Goal: Information Seeking & Learning: Learn about a topic

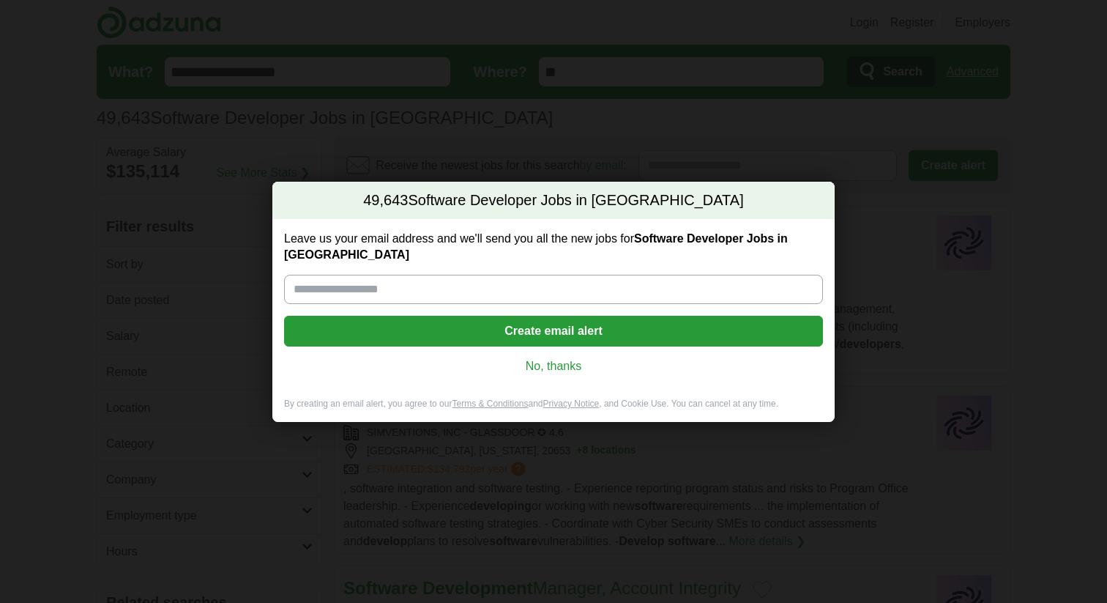
click at [559, 361] on link "No, thanks" at bounding box center [554, 366] width 516 height 16
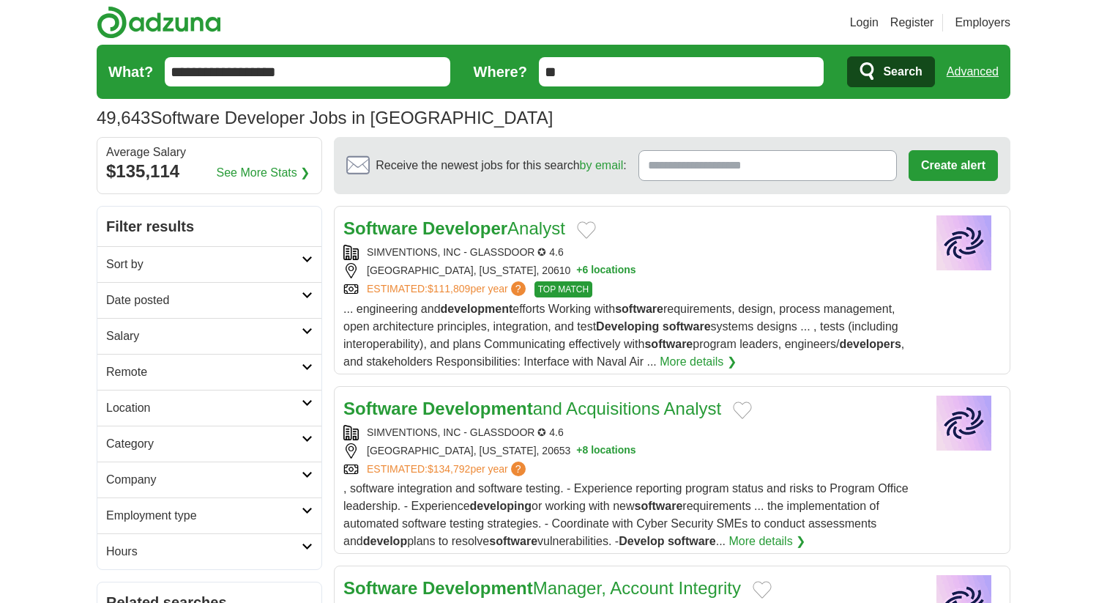
click at [155, 267] on h2 "Sort by" at bounding box center [204, 265] width 196 height 18
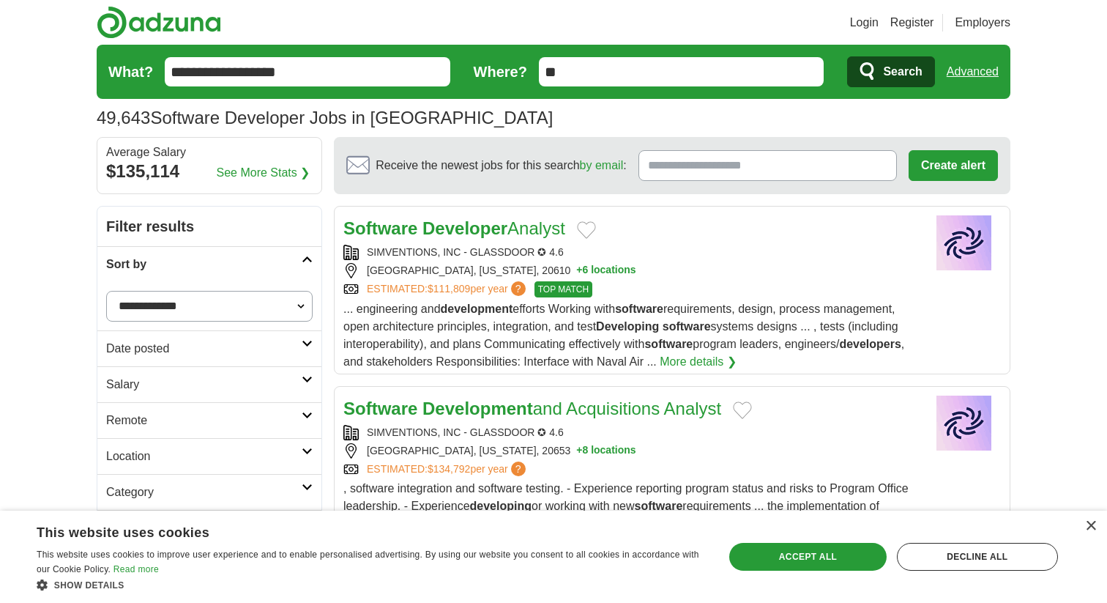
click at [212, 261] on h2 "Sort by" at bounding box center [204, 265] width 196 height 18
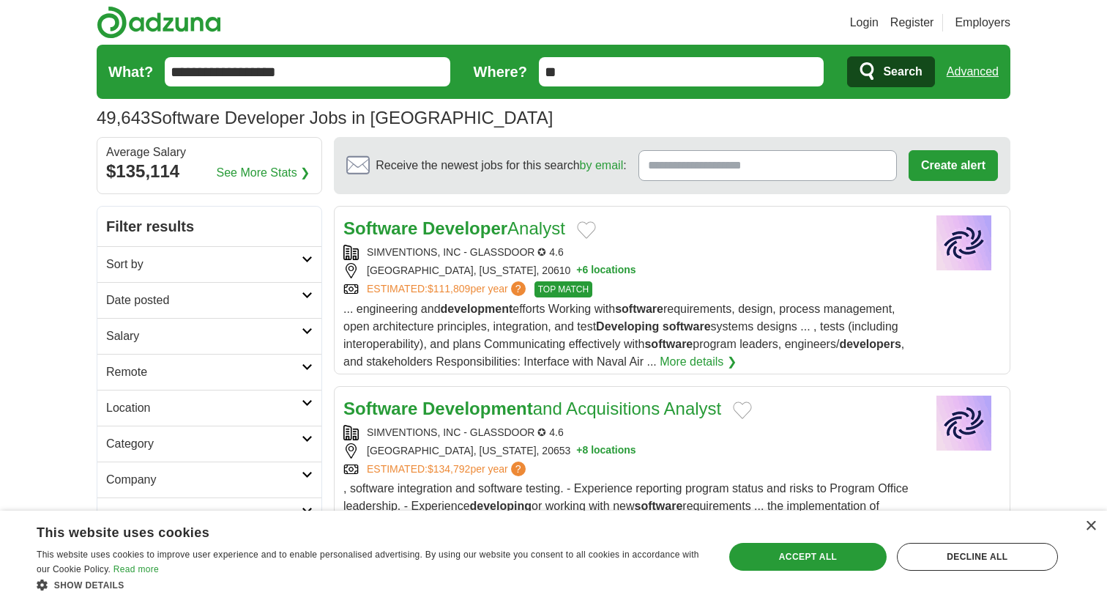
click at [212, 278] on link "Sort by" at bounding box center [209, 264] width 224 height 36
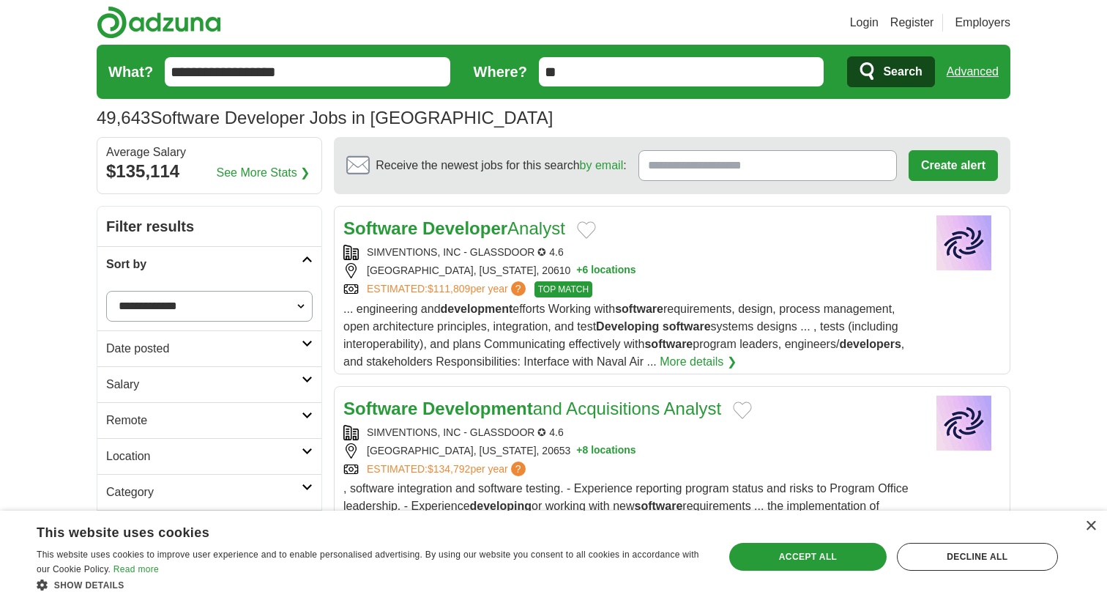
click at [204, 310] on select "**********" at bounding box center [209, 306] width 207 height 31
select select "**********"
click at [106, 291] on select "**********" at bounding box center [209, 306] width 207 height 31
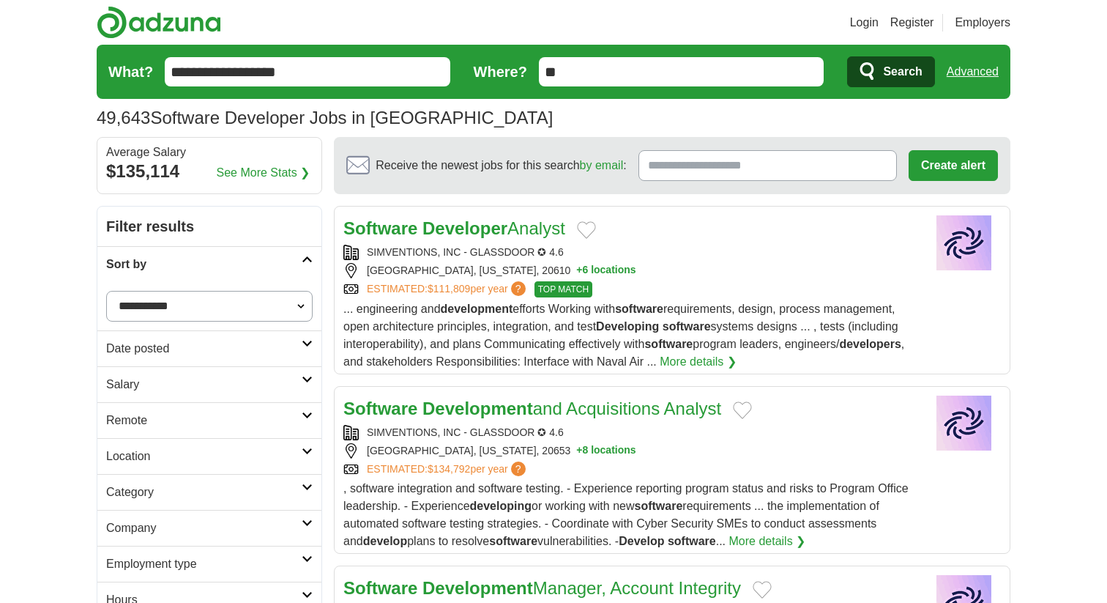
click at [251, 348] on h2 "Date posted" at bounding box center [204, 349] width 196 height 18
click at [151, 384] on link "Last 24 hours" at bounding box center [209, 384] width 207 height 18
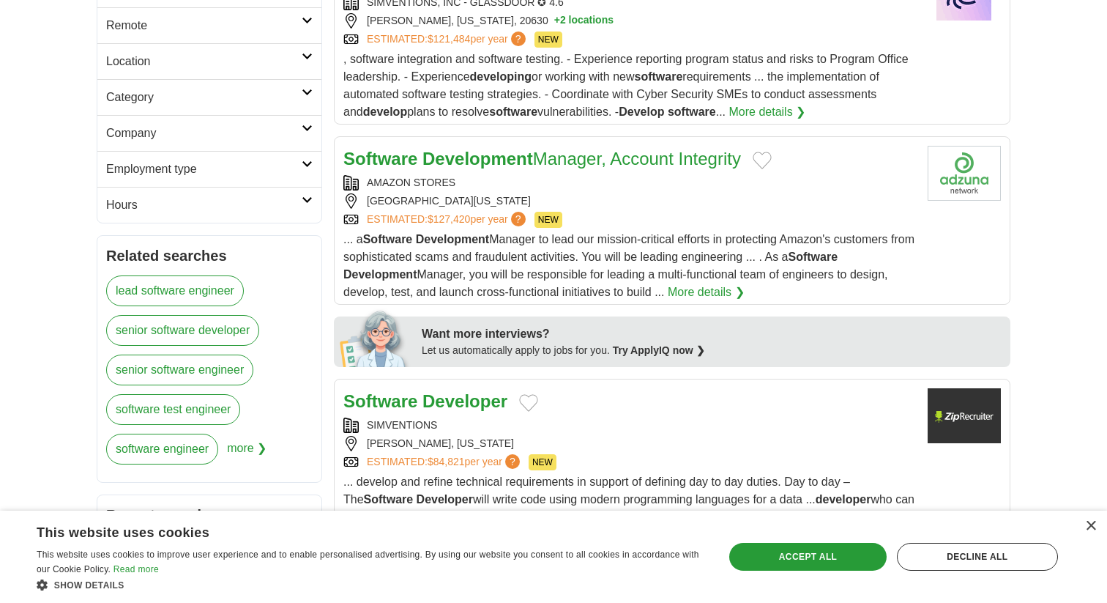
scroll to position [433, 0]
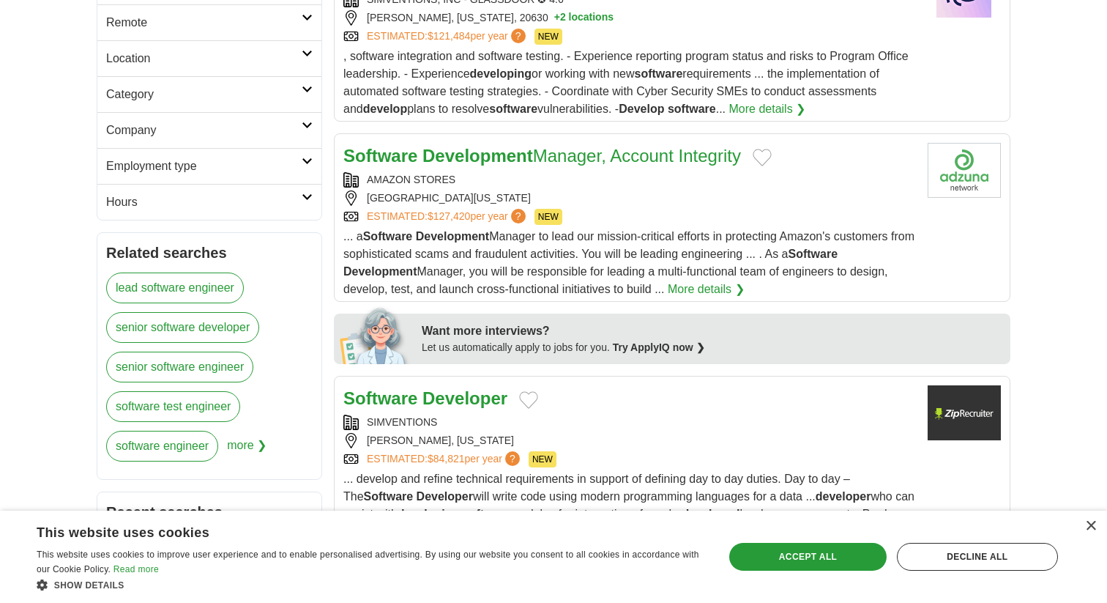
click at [190, 451] on link "software engineer" at bounding box center [162, 446] width 112 height 31
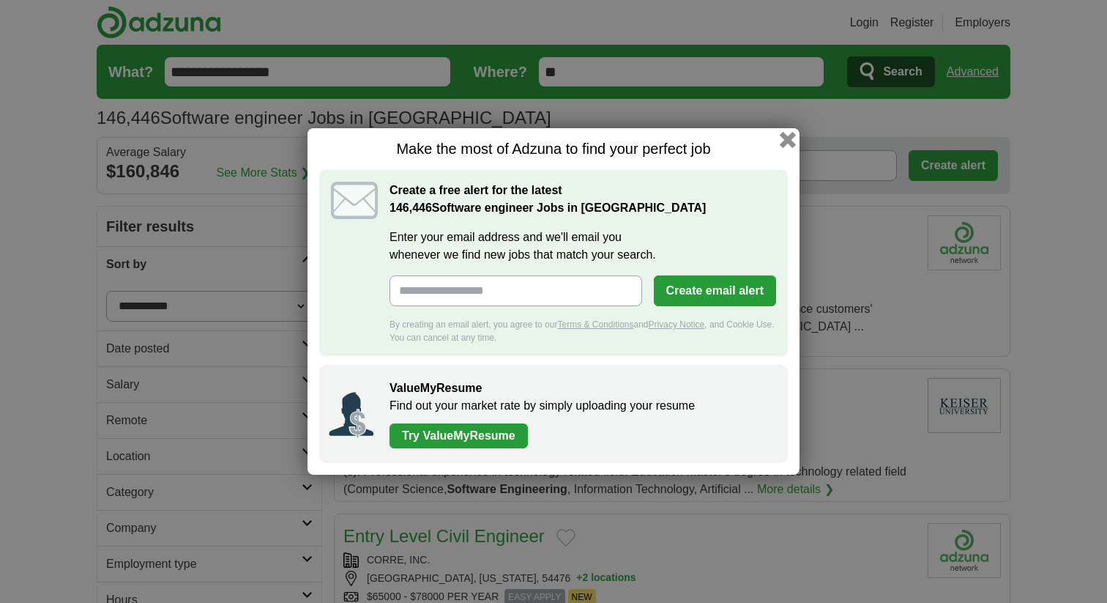
click at [787, 137] on button "button" at bounding box center [788, 140] width 16 height 16
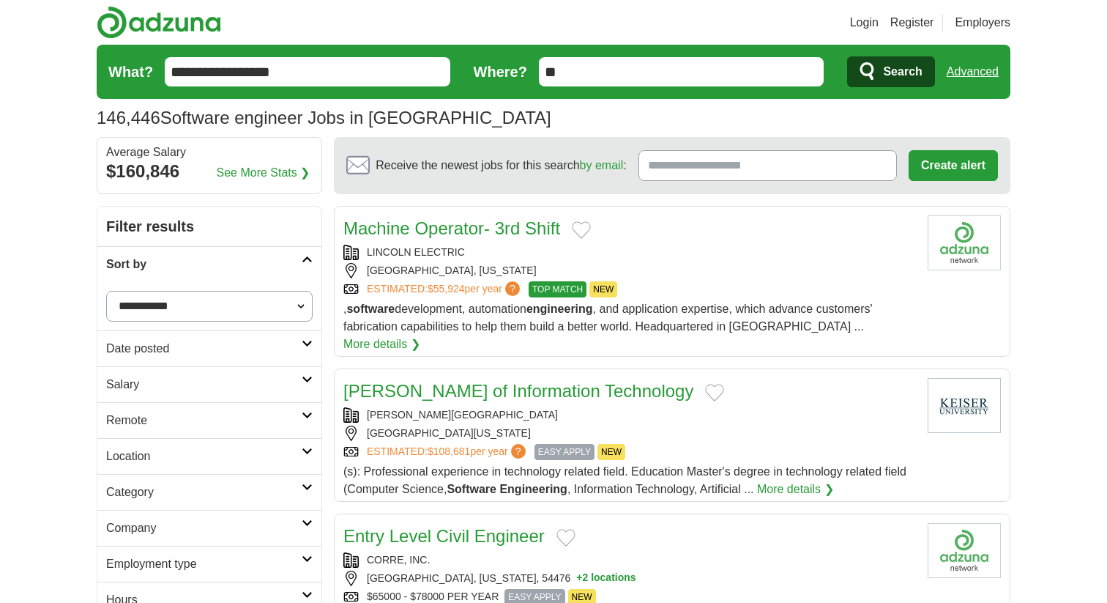
click at [254, 354] on h2 "Date posted" at bounding box center [204, 349] width 196 height 18
click at [158, 379] on link "Last 24 hours" at bounding box center [209, 384] width 207 height 18
click at [253, 417] on h2 "Salary" at bounding box center [204, 420] width 196 height 18
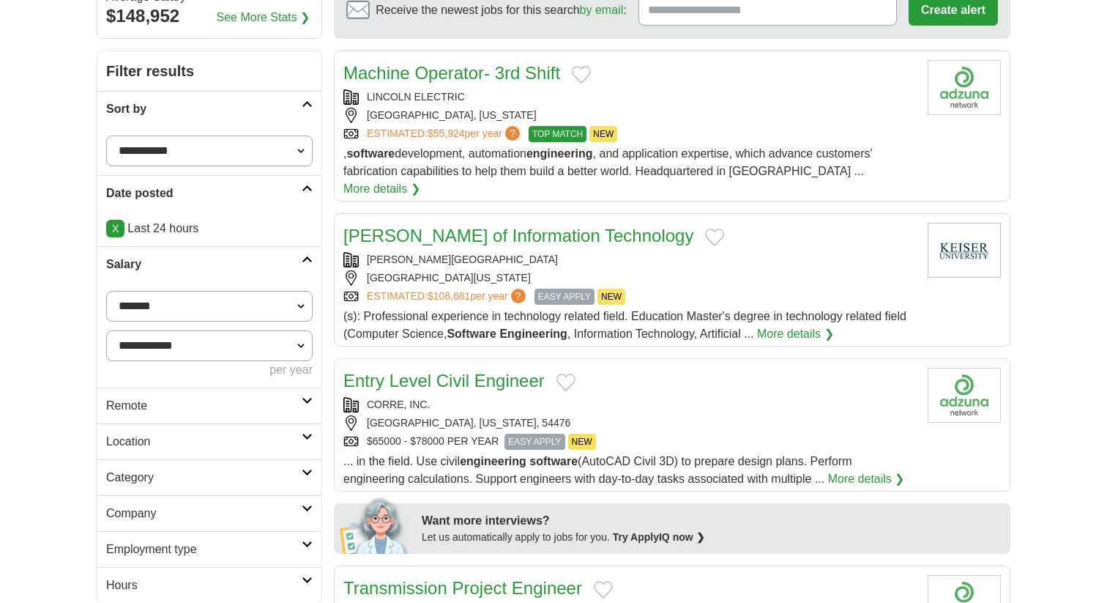
scroll to position [185, 0]
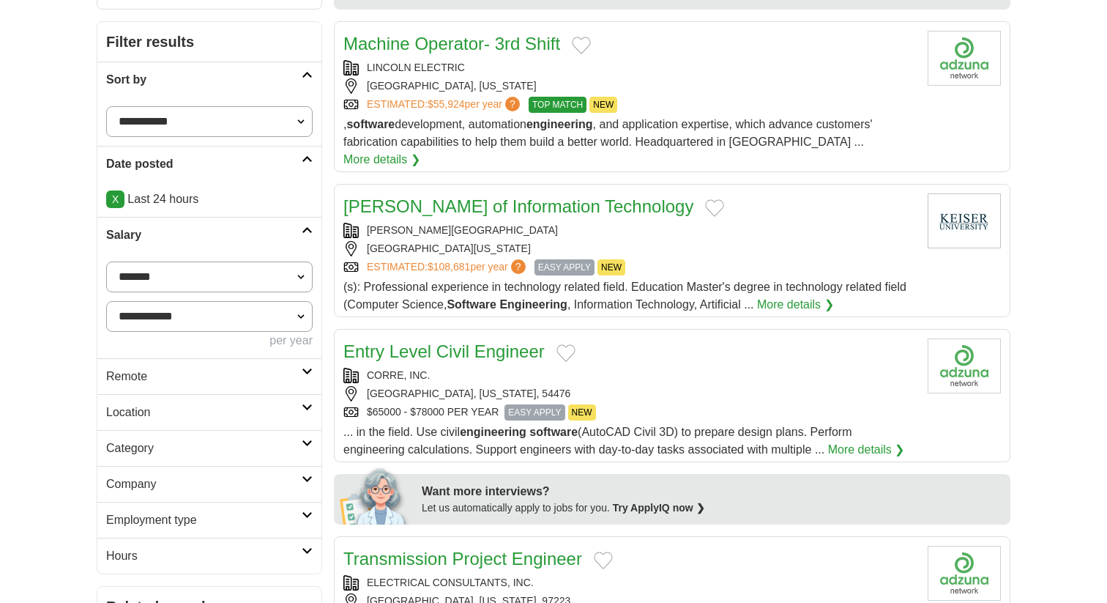
click at [244, 409] on h2 "Location" at bounding box center [204, 413] width 196 height 18
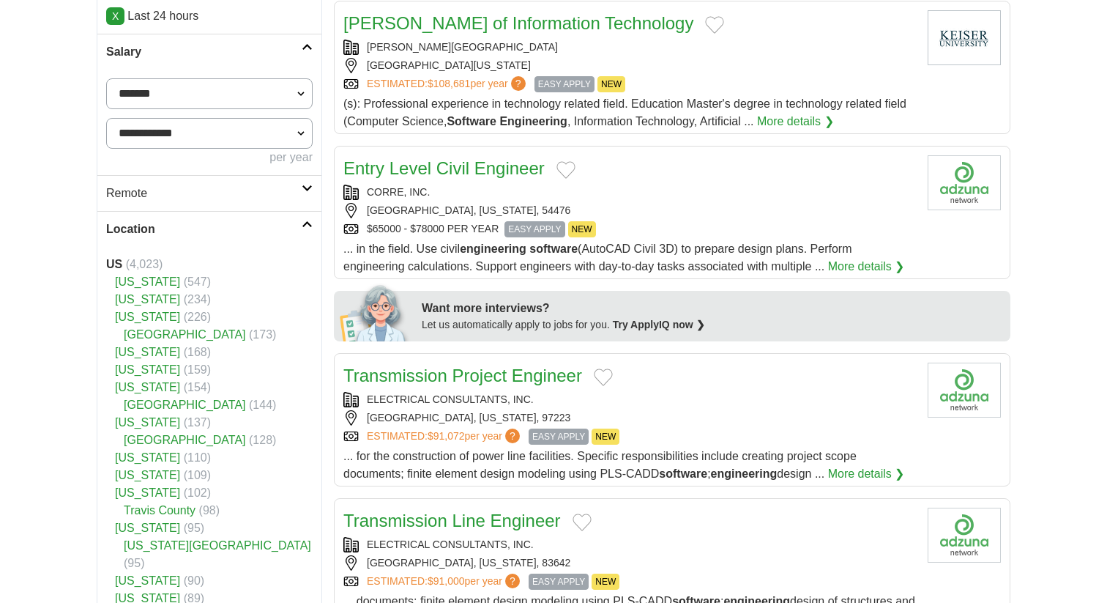
scroll to position [386, 0]
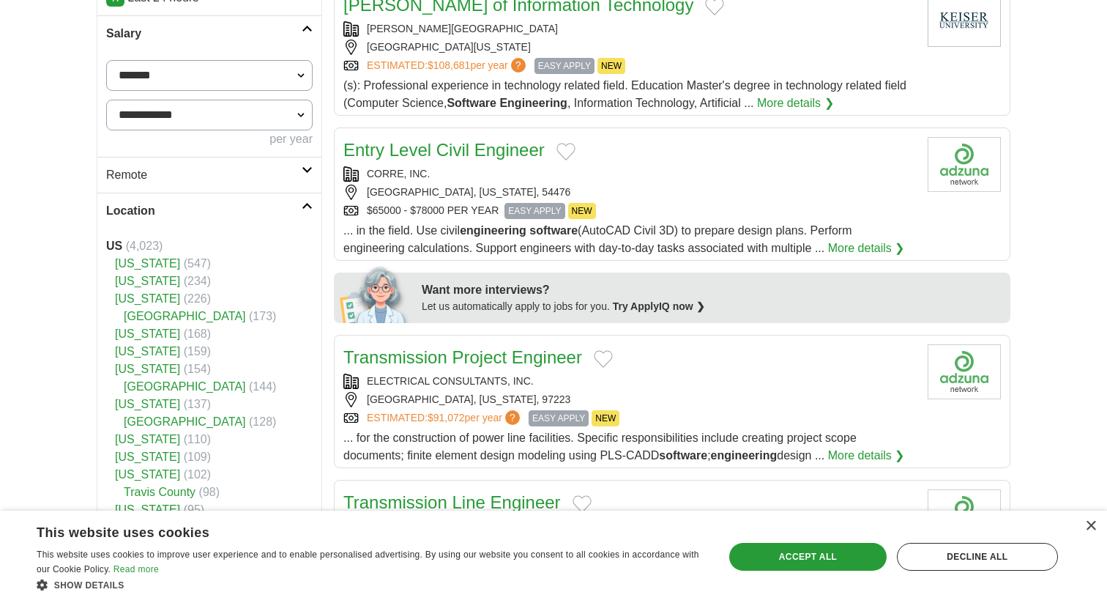
click at [287, 207] on h2 "Location" at bounding box center [204, 211] width 196 height 18
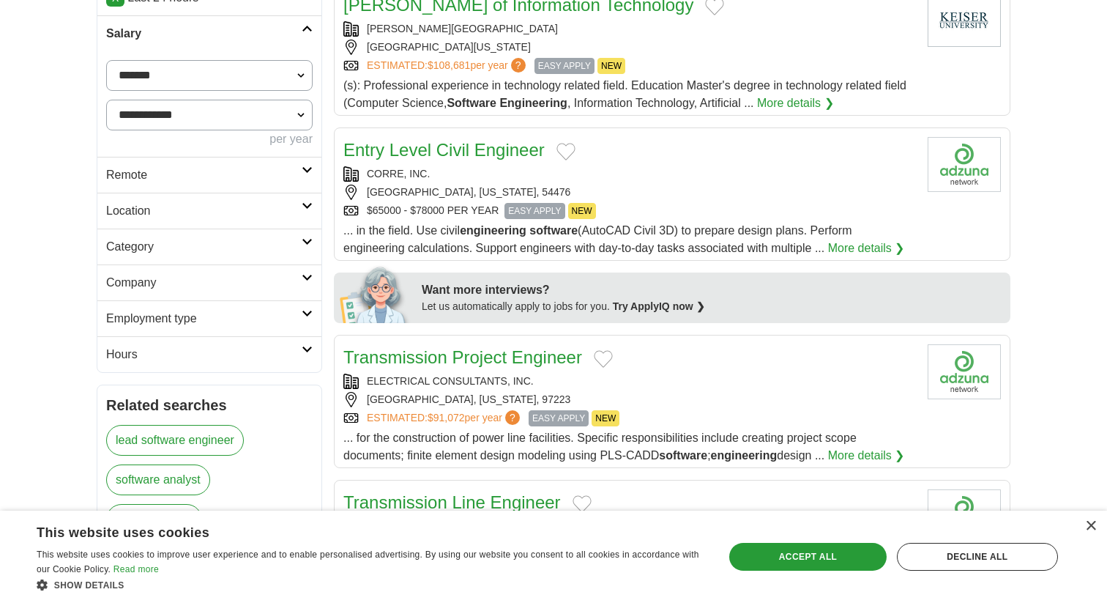
click at [174, 248] on h2 "Category" at bounding box center [204, 247] width 196 height 18
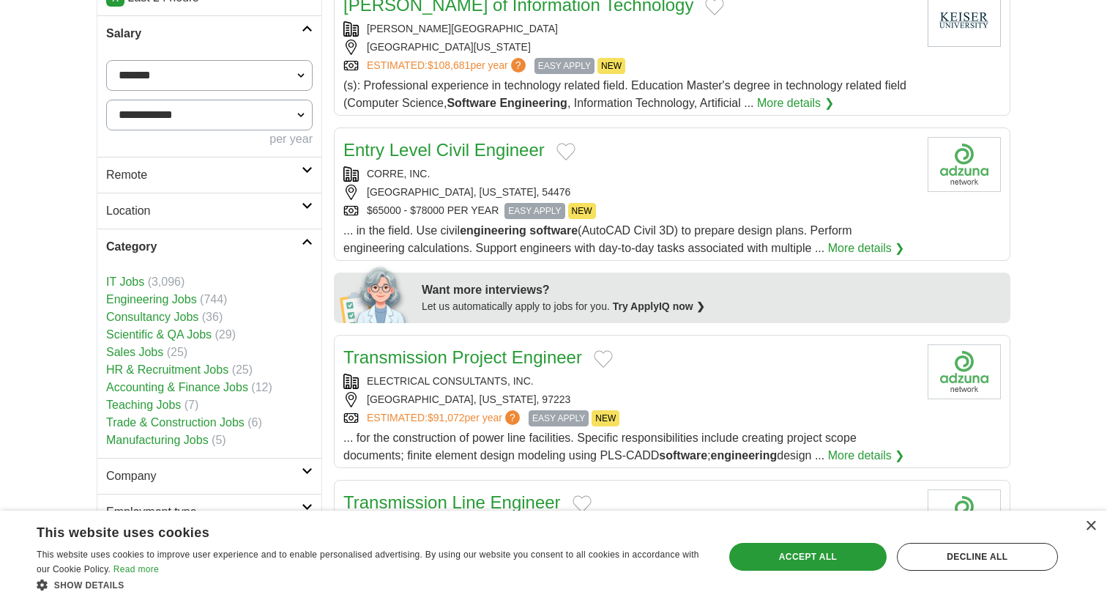
click at [272, 239] on h2 "Category" at bounding box center [204, 247] width 196 height 18
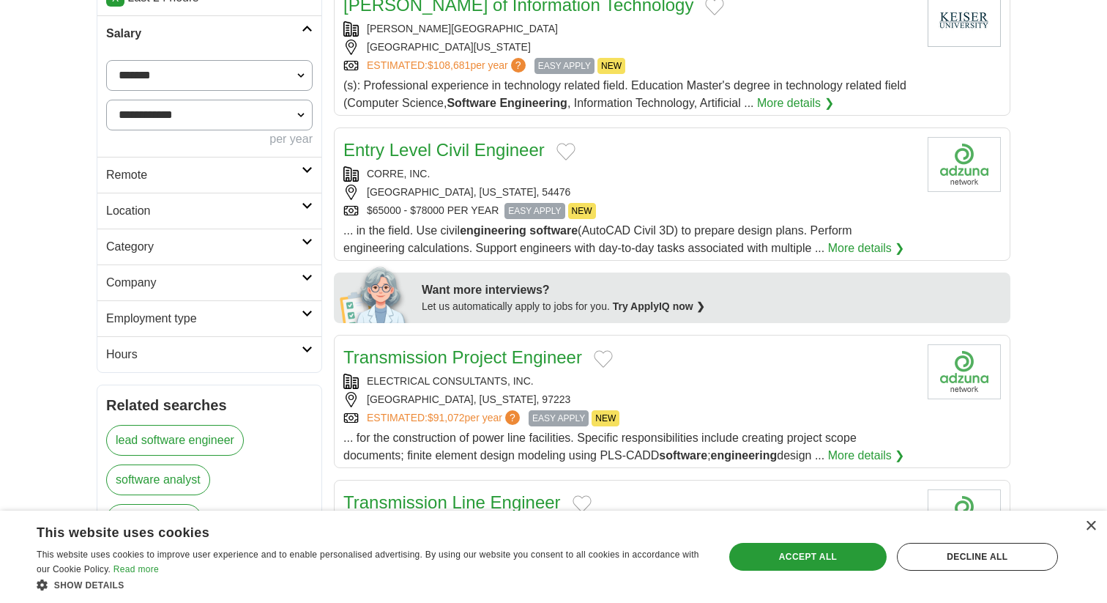
click at [207, 277] on h2 "Company" at bounding box center [204, 283] width 196 height 18
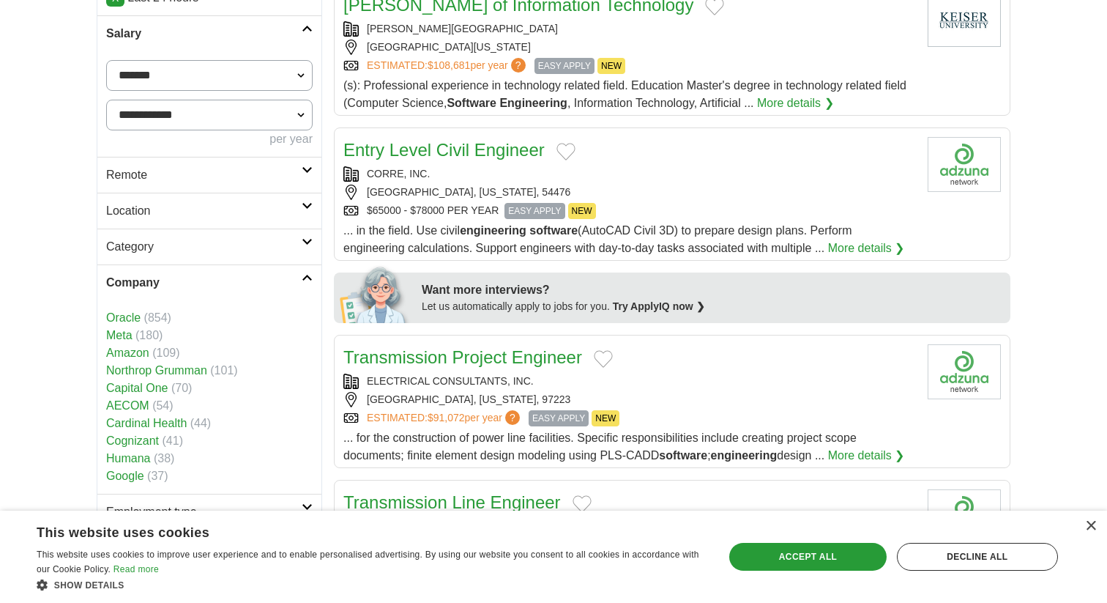
click at [206, 269] on link "Company" at bounding box center [209, 282] width 224 height 36
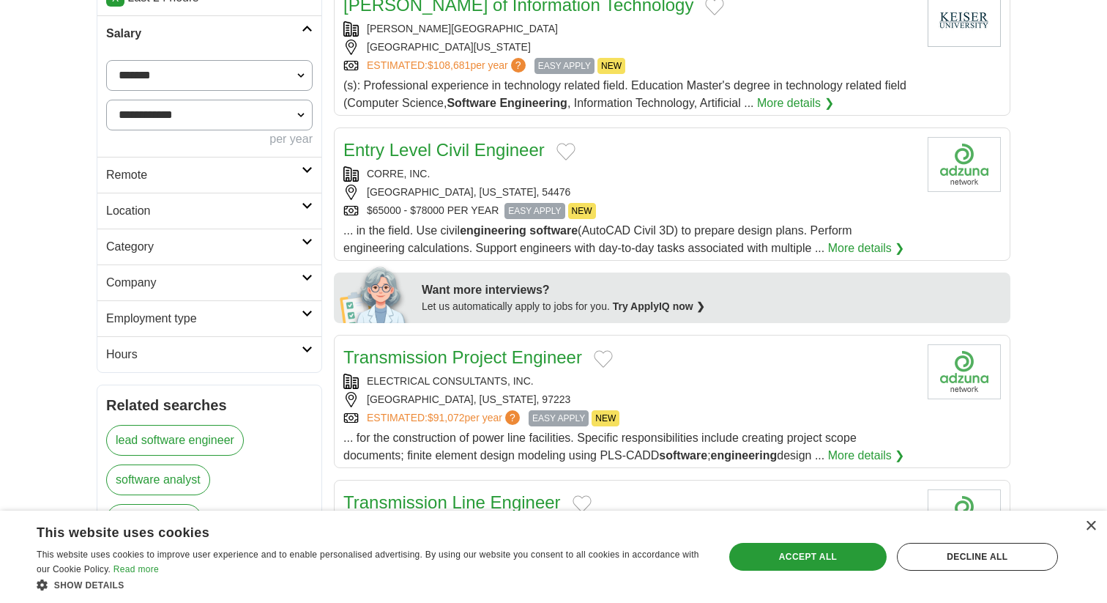
click at [206, 269] on link "Company" at bounding box center [209, 282] width 224 height 36
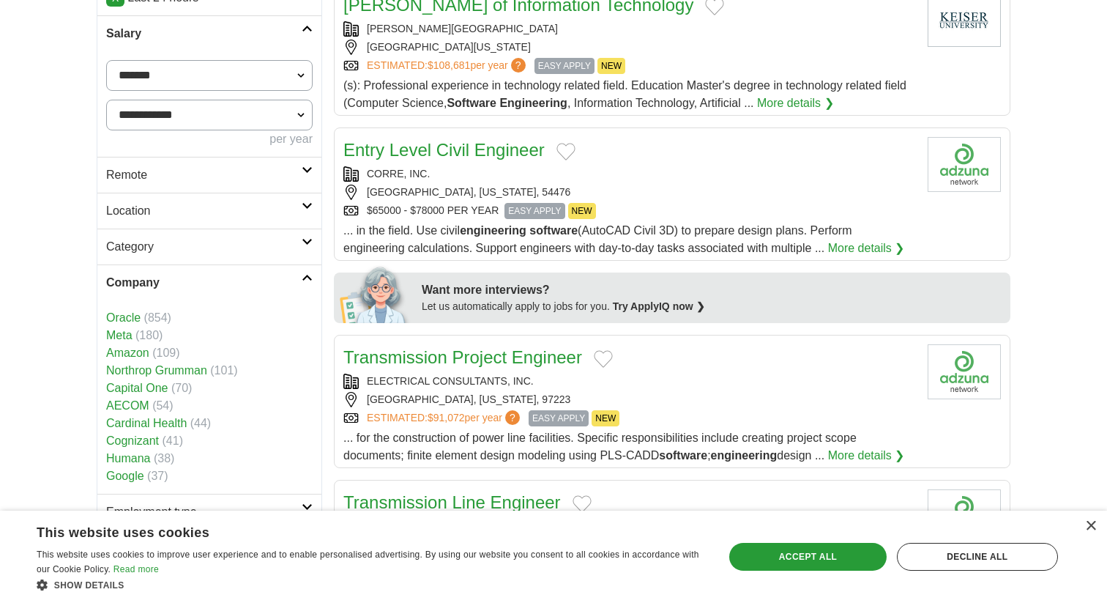
click at [206, 270] on link "Company" at bounding box center [209, 282] width 224 height 36
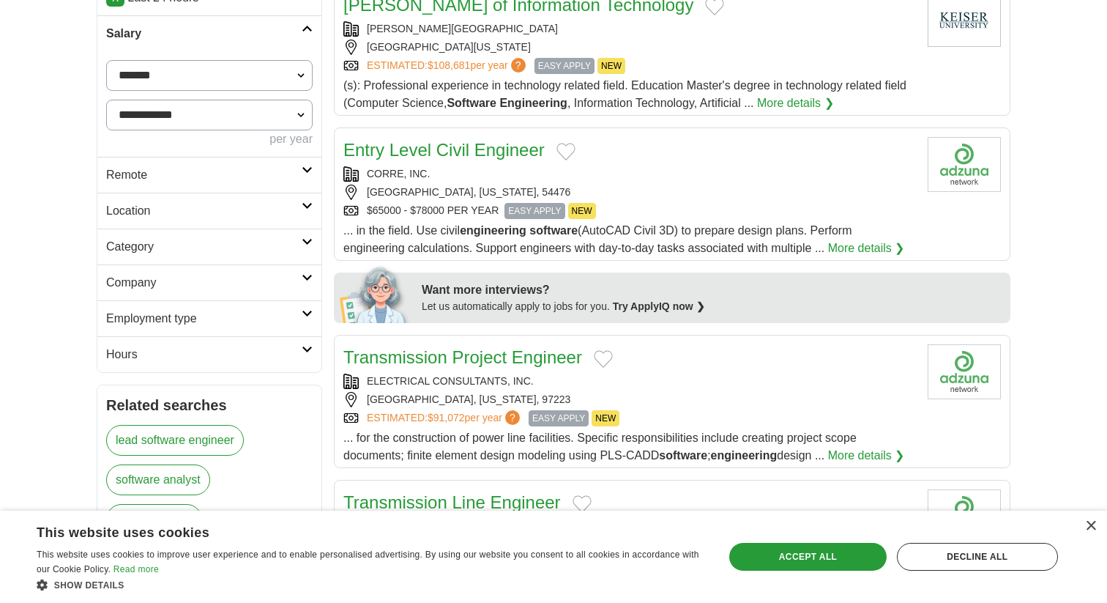
click at [195, 363] on h2 "Hours" at bounding box center [204, 355] width 196 height 18
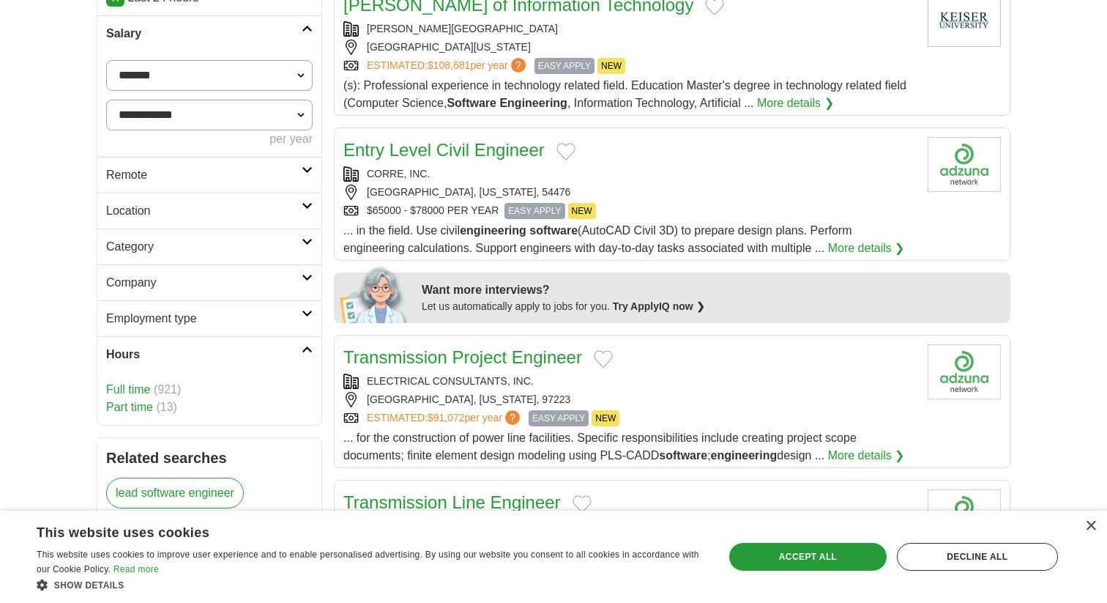
click at [136, 390] on link "Full time" at bounding box center [128, 389] width 44 height 12
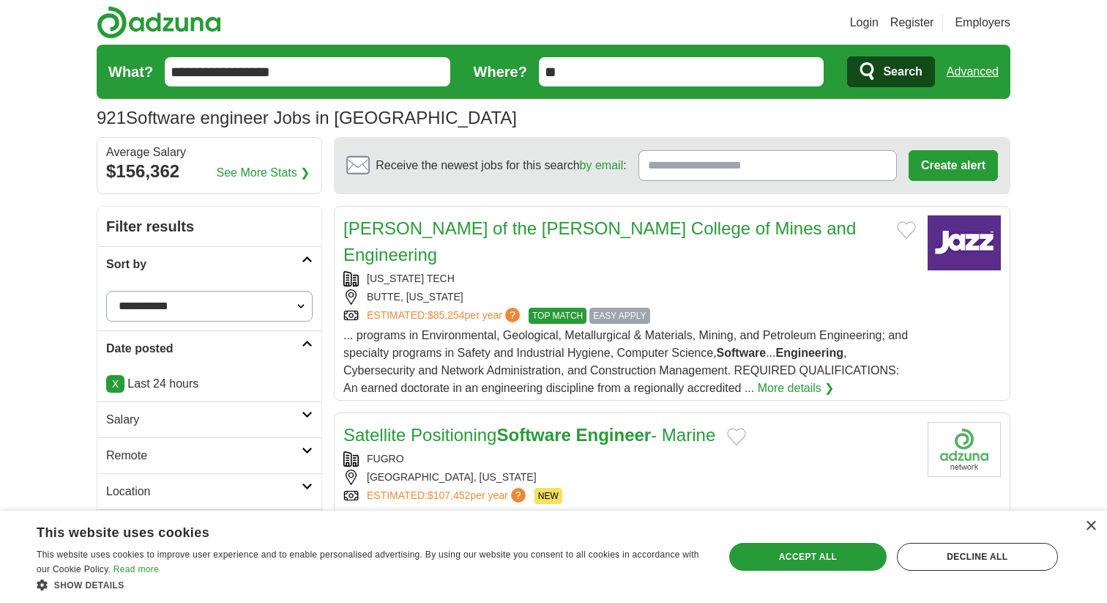
click at [315, 83] on input "**********" at bounding box center [308, 71] width 286 height 29
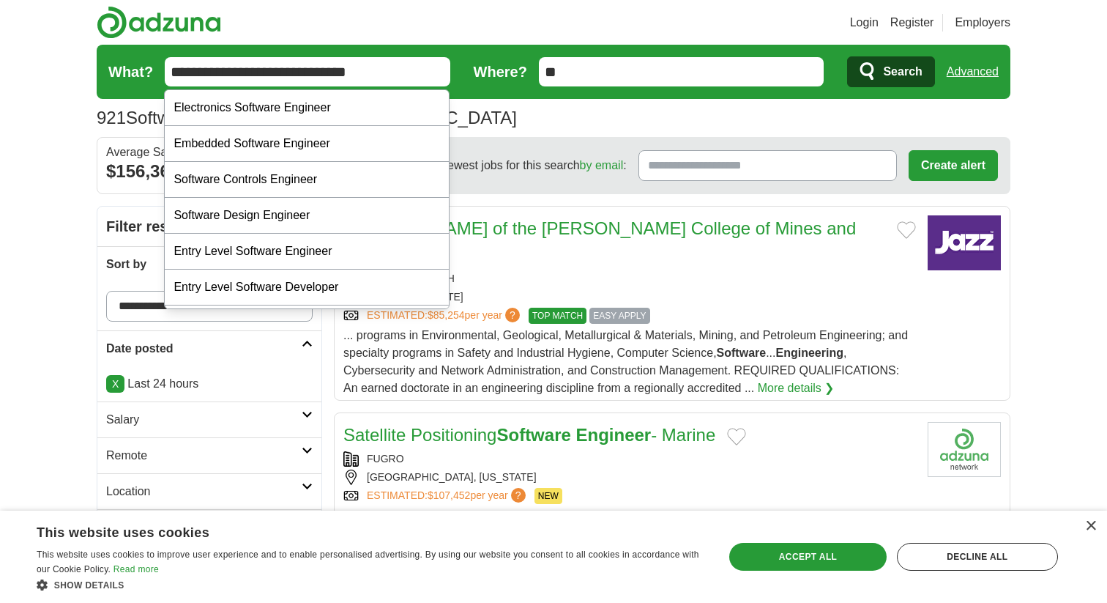
type input "**********"
click at [847, 56] on button "Search" at bounding box center [890, 71] width 87 height 31
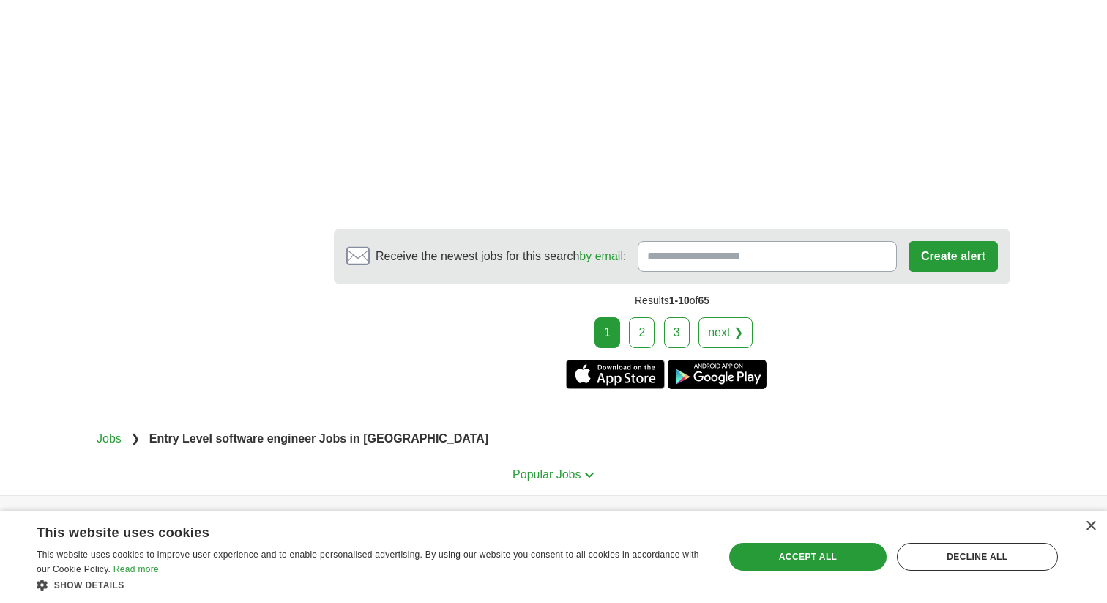
scroll to position [2478, 0]
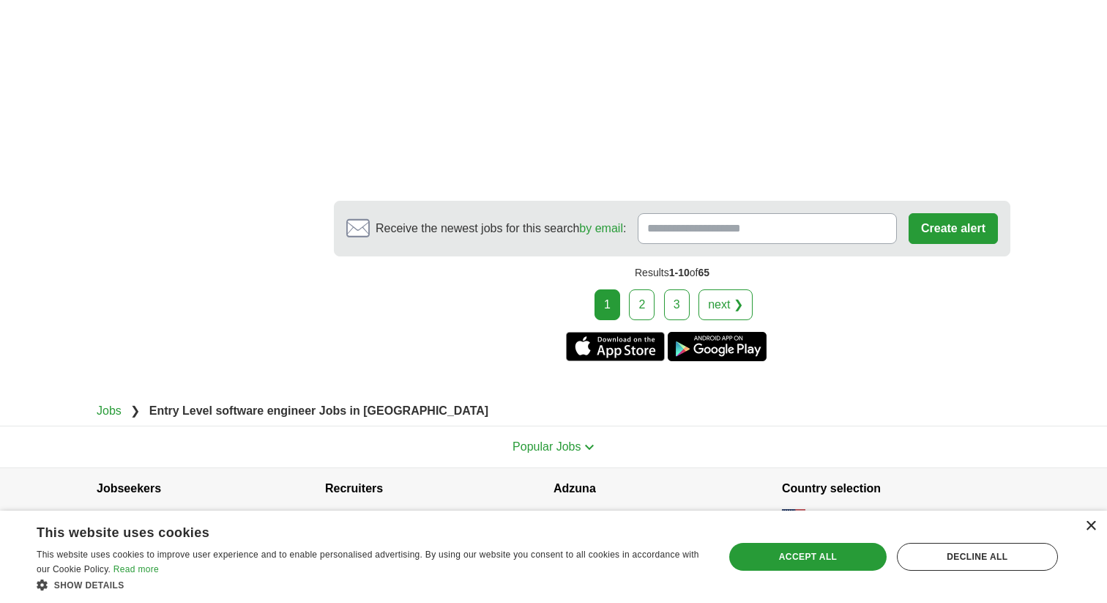
click at [1087, 526] on div "×" at bounding box center [1090, 526] width 11 height 11
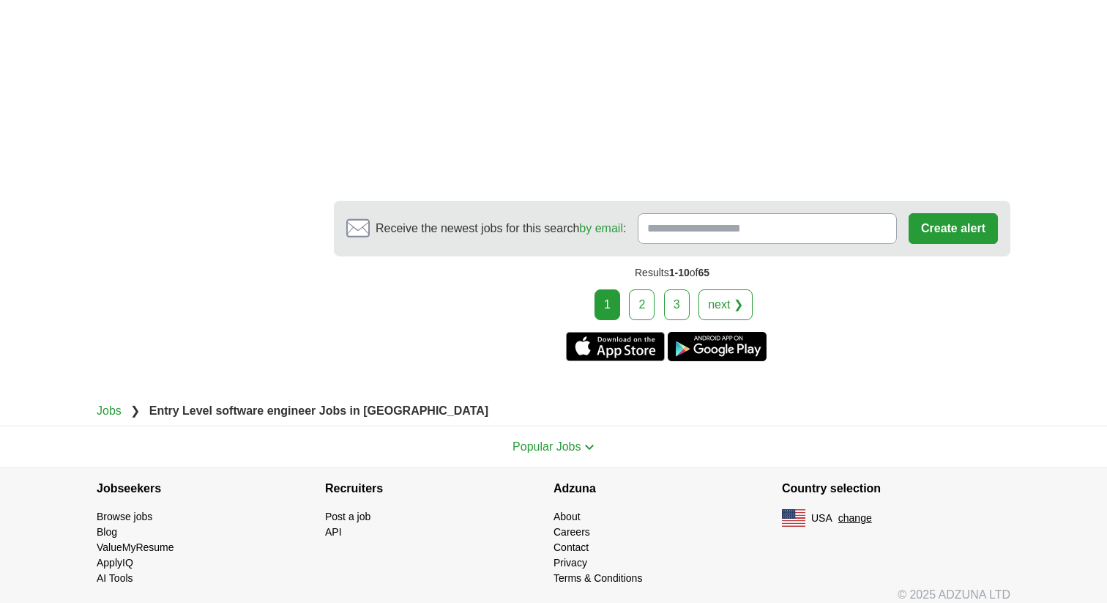
click at [641, 294] on link "2" at bounding box center [642, 304] width 26 height 31
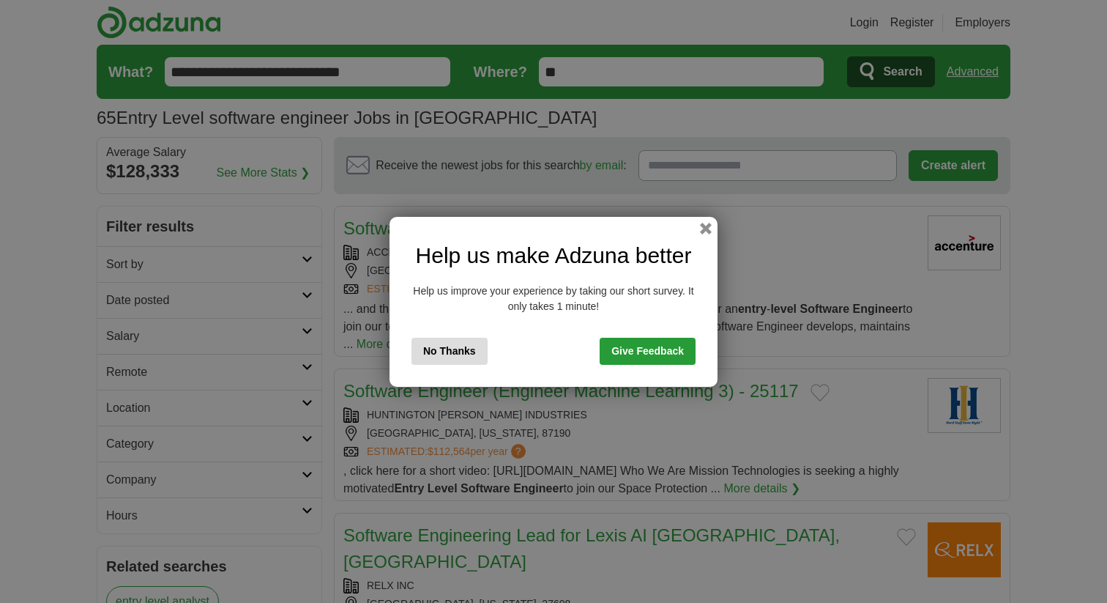
click at [469, 351] on button "No Thanks" at bounding box center [450, 351] width 76 height 27
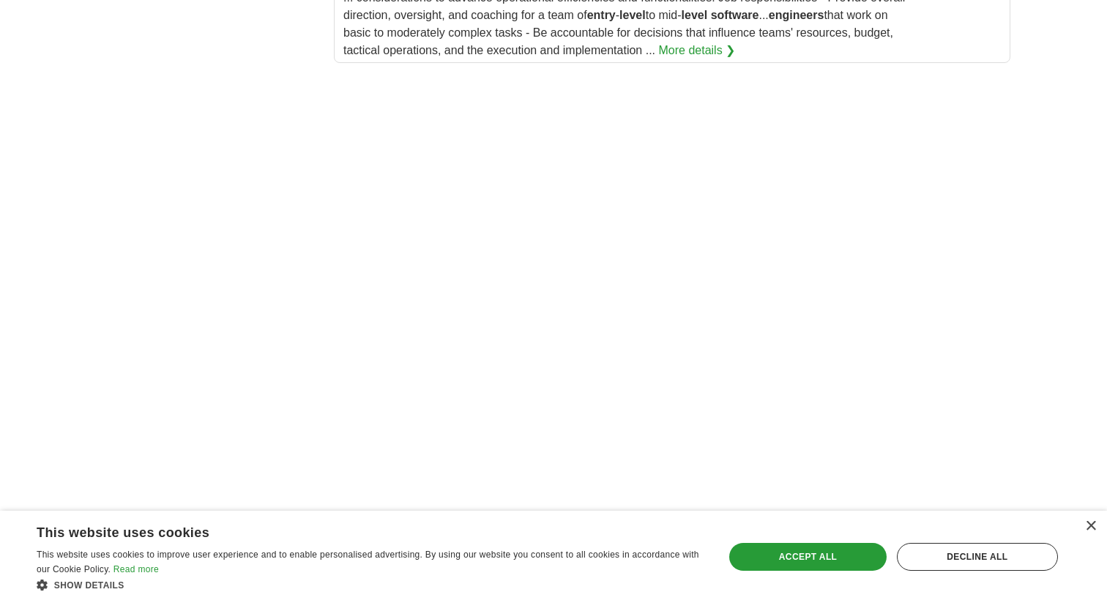
scroll to position [1812, 0]
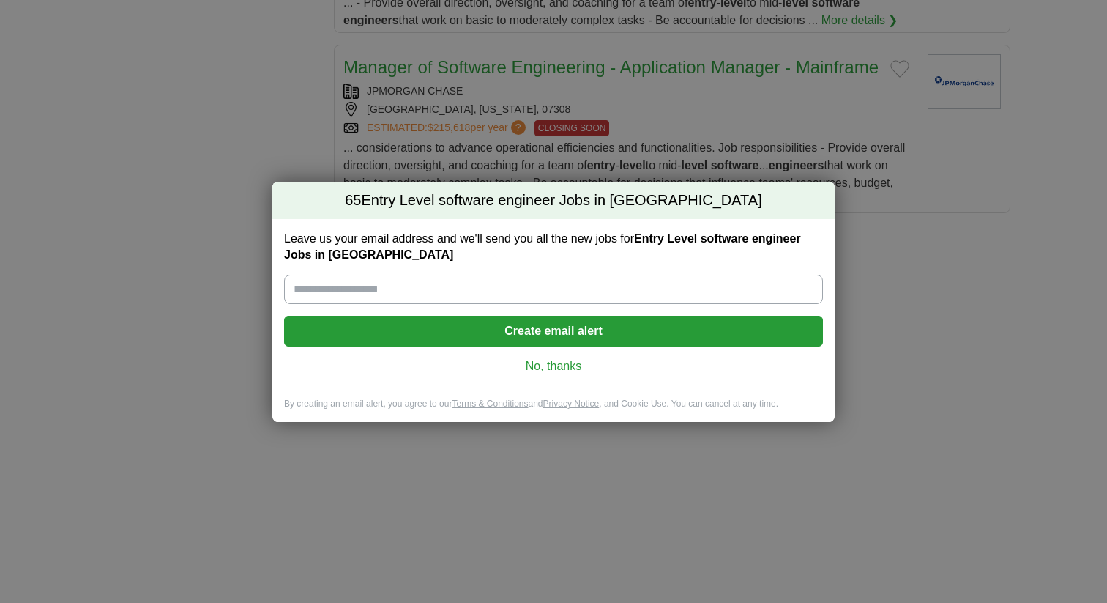
click at [572, 368] on link "No, thanks" at bounding box center [554, 366] width 516 height 16
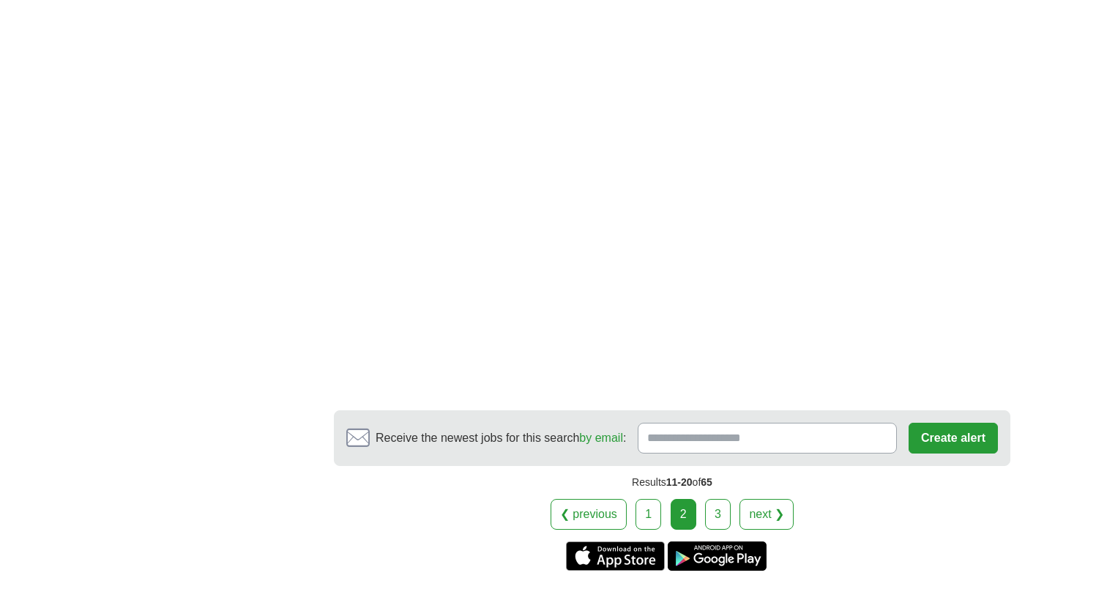
scroll to position [2222, 0]
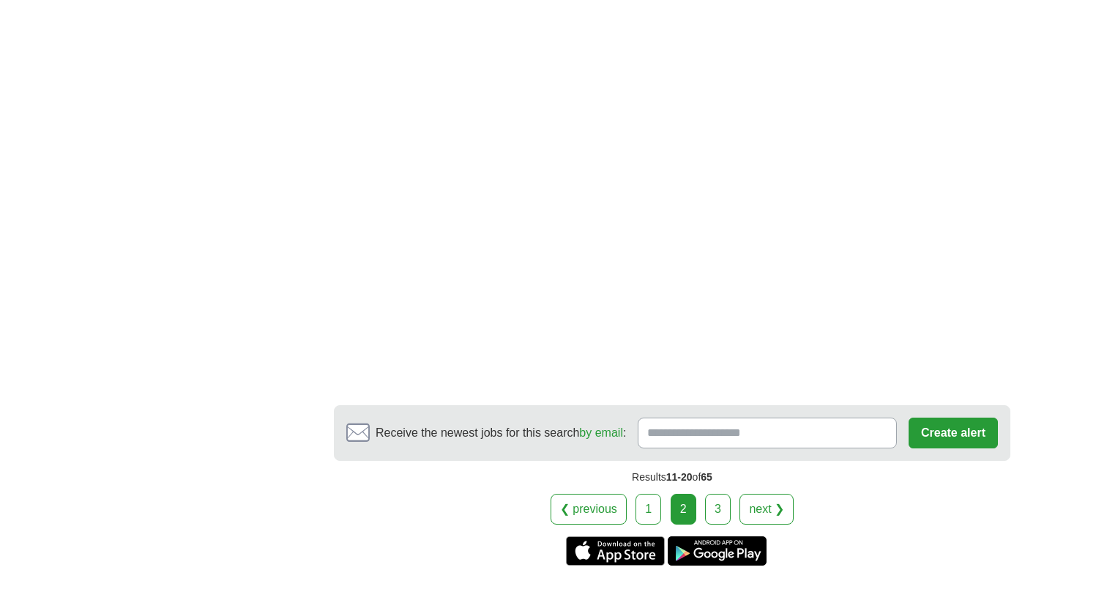
click at [718, 494] on link "3" at bounding box center [718, 509] width 26 height 31
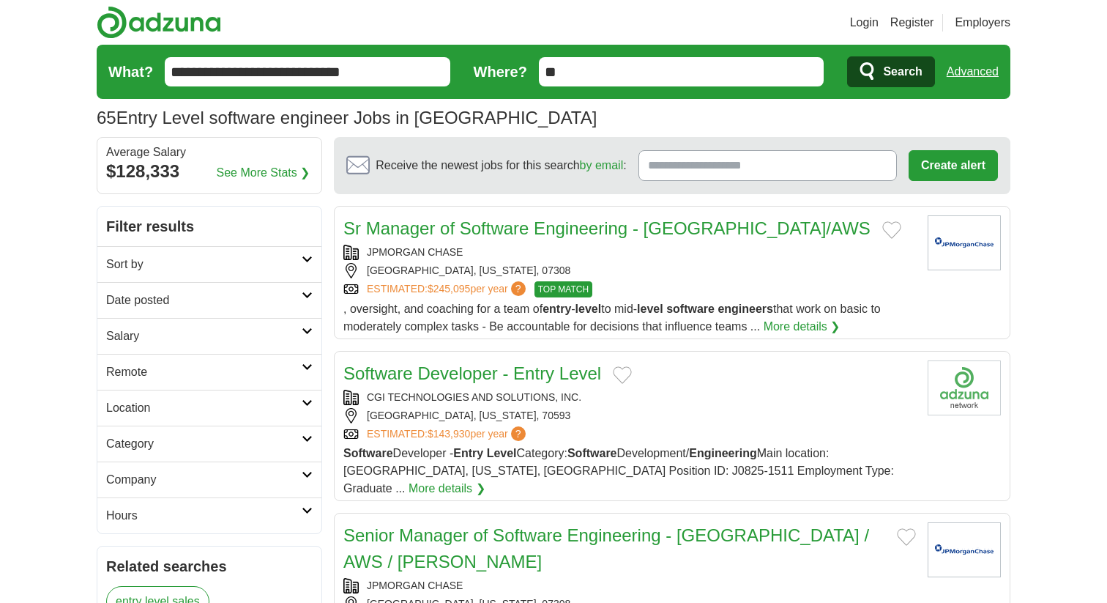
click at [501, 375] on link "Software Developer - Entry Level" at bounding box center [472, 373] width 258 height 20
